Goal: Task Accomplishment & Management: Use online tool/utility

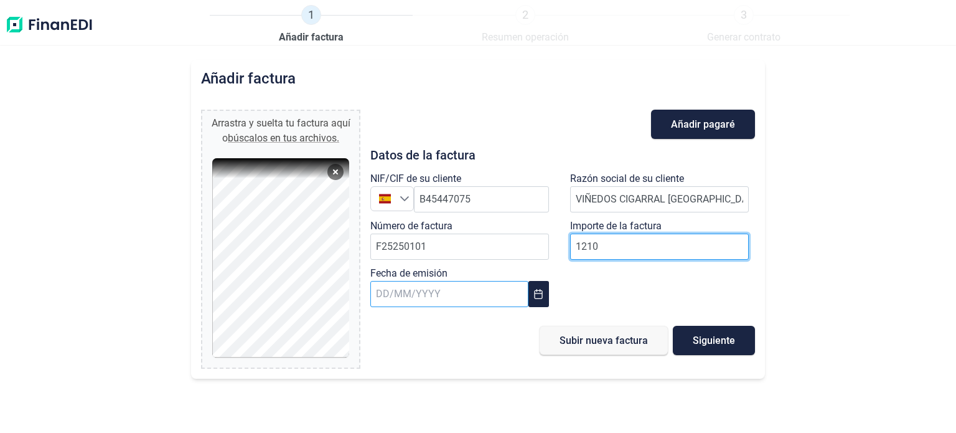
type input "1210"
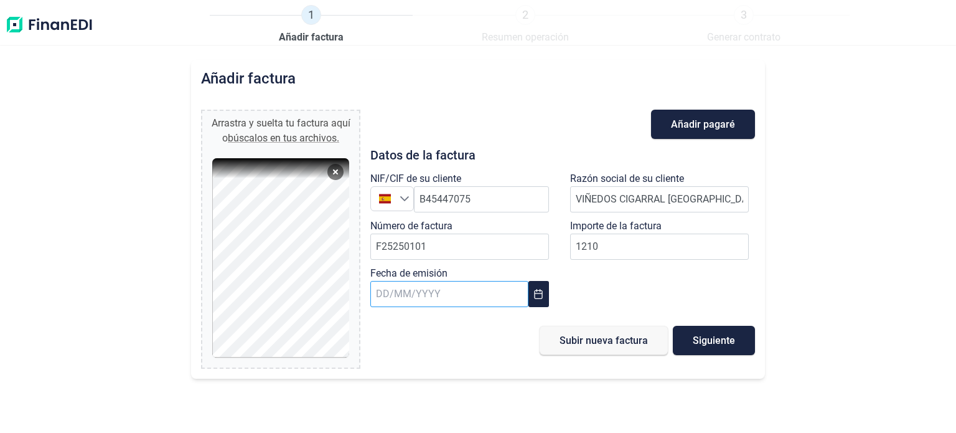
click at [463, 286] on input "text" at bounding box center [449, 294] width 158 height 26
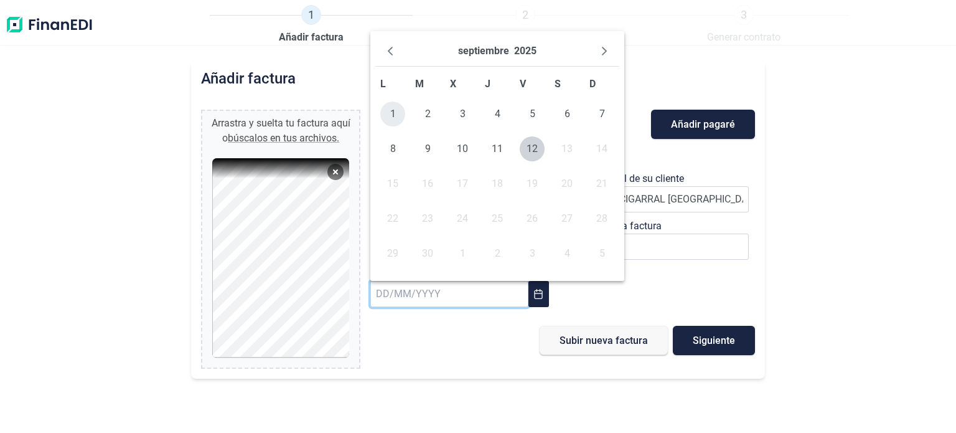
click at [389, 109] on span "1" at bounding box center [392, 113] width 25 height 25
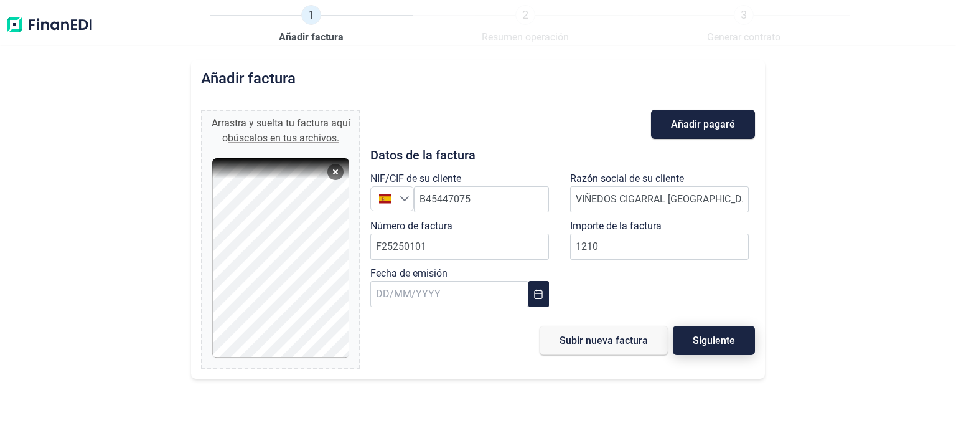
click at [706, 339] on span "Siguiente" at bounding box center [714, 340] width 42 height 9
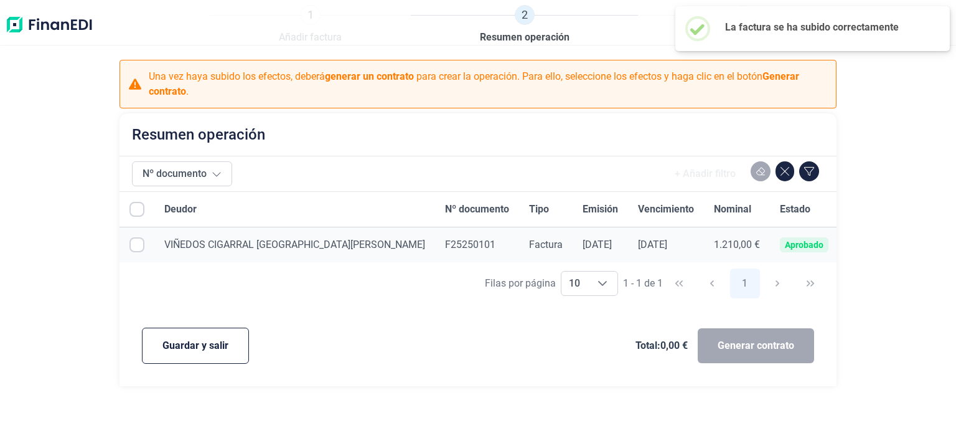
checkbox input "true"
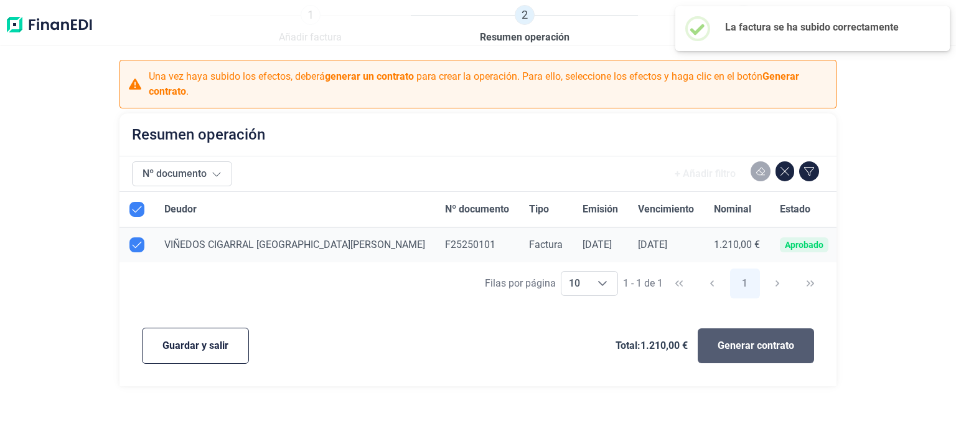
click at [727, 351] on span "Generar contrato" at bounding box center [756, 345] width 77 height 15
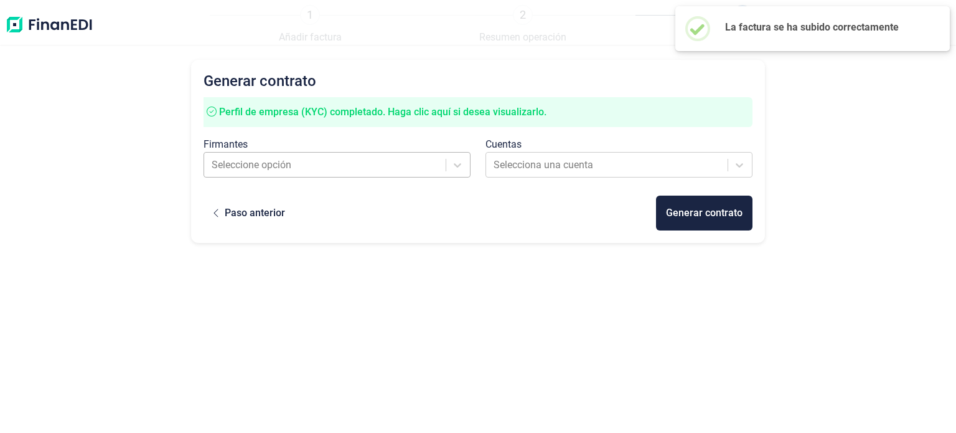
click at [320, 169] on div at bounding box center [326, 164] width 228 height 17
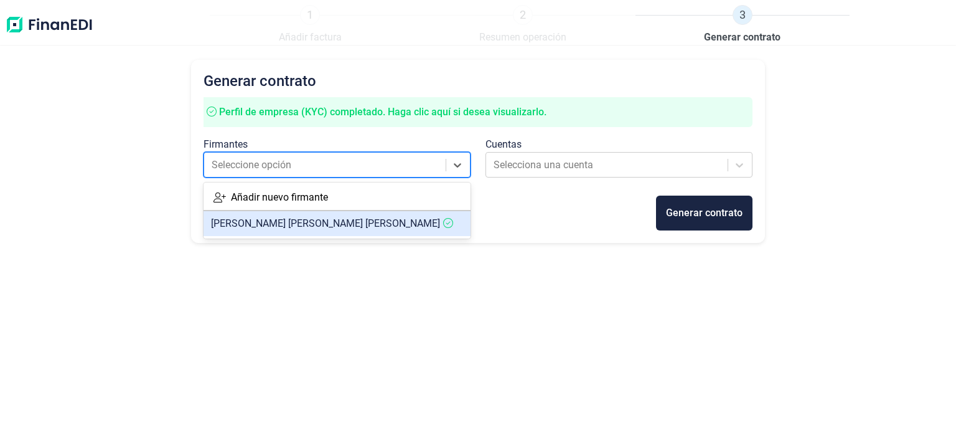
click at [341, 225] on span "[PERSON_NAME] [PERSON_NAME]" at bounding box center [325, 223] width 229 height 12
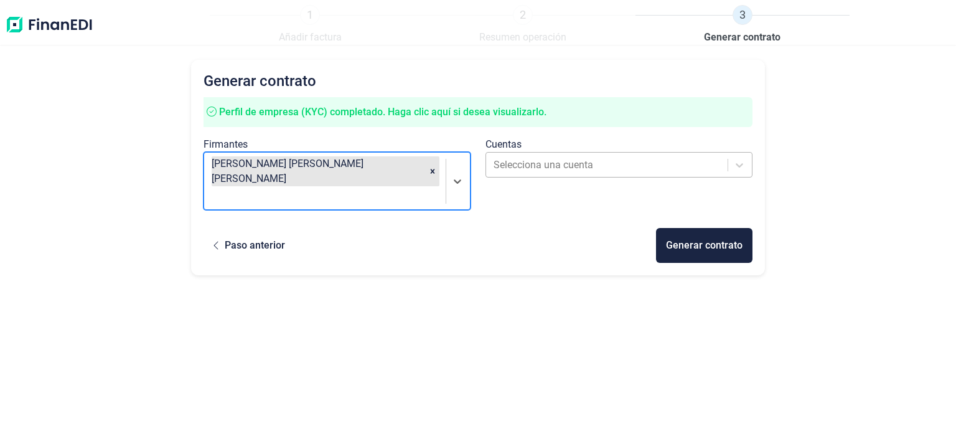
click at [530, 160] on div at bounding box center [608, 164] width 228 height 17
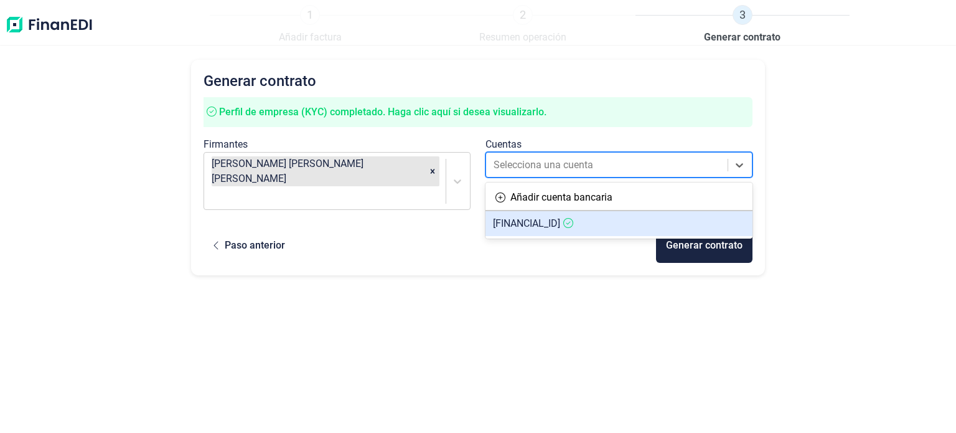
click at [541, 223] on span "[FINANCIAL_ID]" at bounding box center [526, 223] width 67 height 12
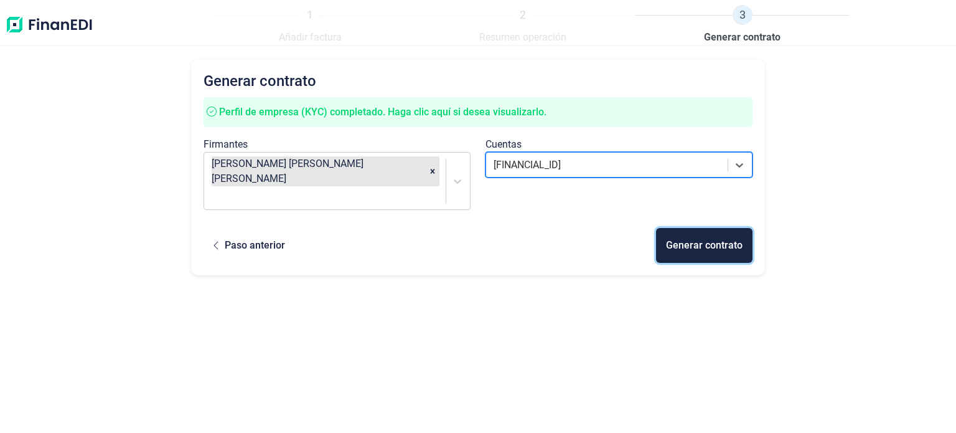
click at [677, 238] on div "Generar contrato" at bounding box center [704, 245] width 77 height 15
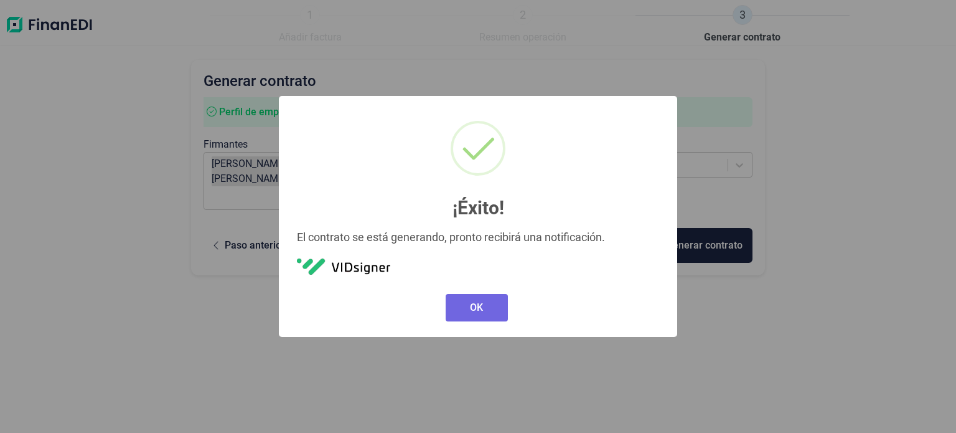
click at [483, 324] on div "× ¡Éxito! El contrato se está generando, pronto recibirá una notificación. OK N…" at bounding box center [478, 216] width 398 height 240
click at [483, 318] on button "OK" at bounding box center [477, 307] width 62 height 27
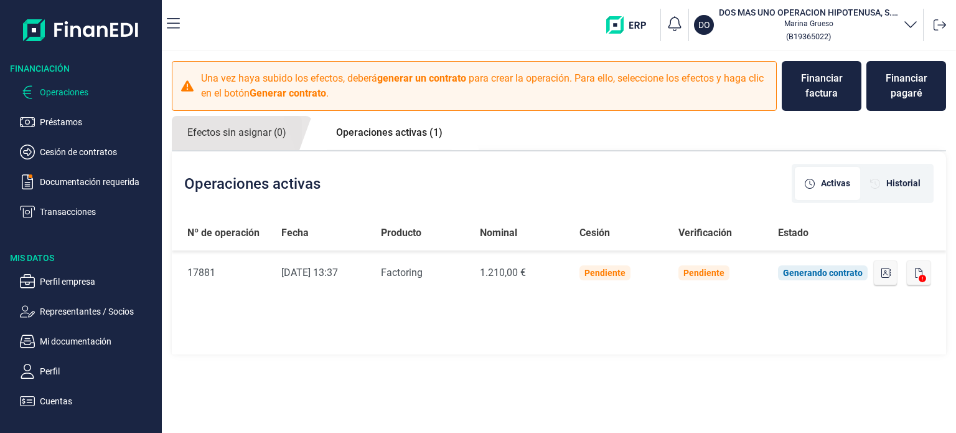
click at [501, 196] on div "Operaciones activas Activas Historial" at bounding box center [559, 183] width 775 height 64
click at [377, 133] on link "Operaciones activas (1)" at bounding box center [390, 133] width 138 height 34
click at [273, 137] on link "Efectos sin asignar (0)" at bounding box center [237, 133] width 130 height 34
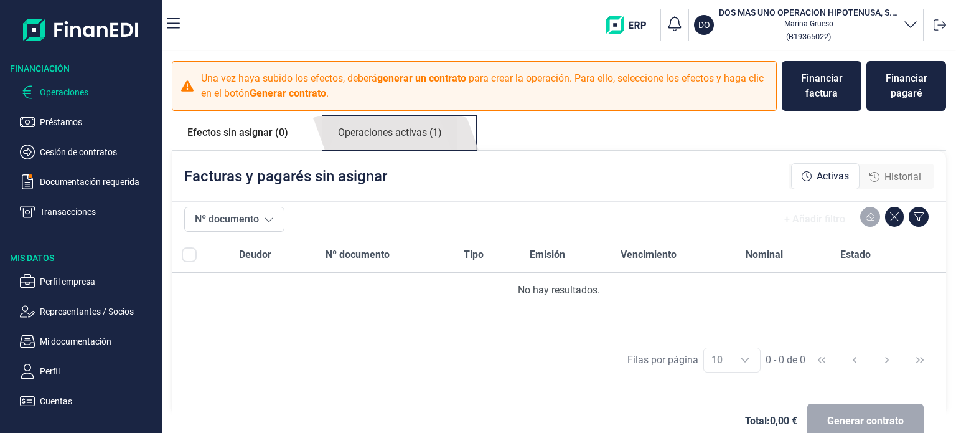
click at [352, 134] on link "Operaciones activas (1)" at bounding box center [390, 133] width 135 height 34
